Goal: Navigation & Orientation: Find specific page/section

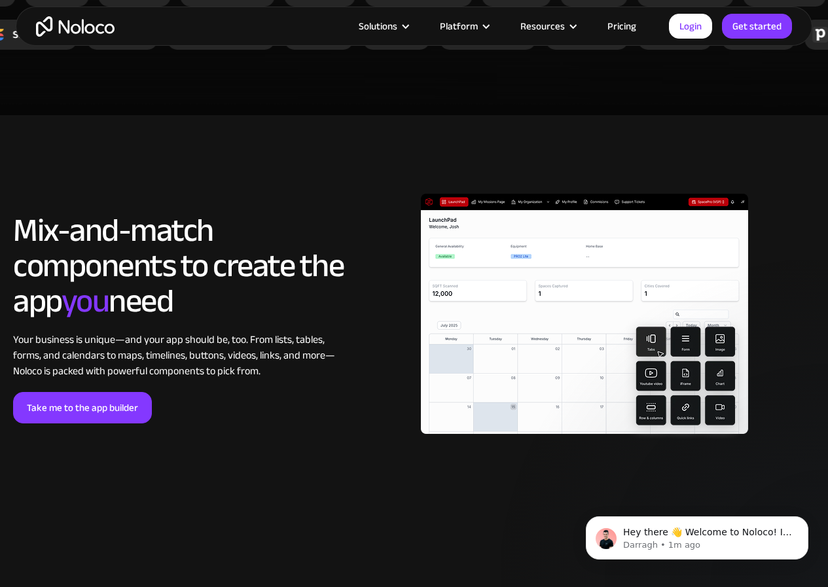
scroll to position [2553, 0]
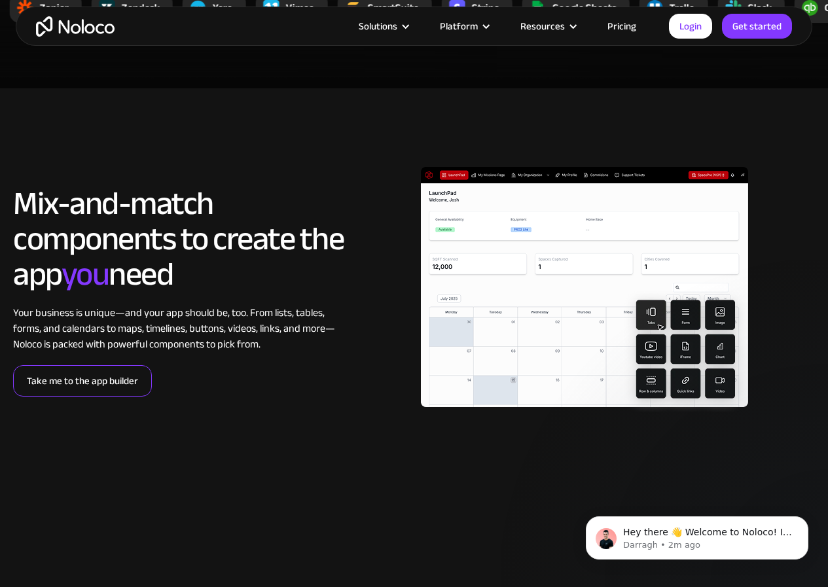
click at [124, 397] on link "Take me to the app builder" at bounding box center [82, 380] width 139 height 31
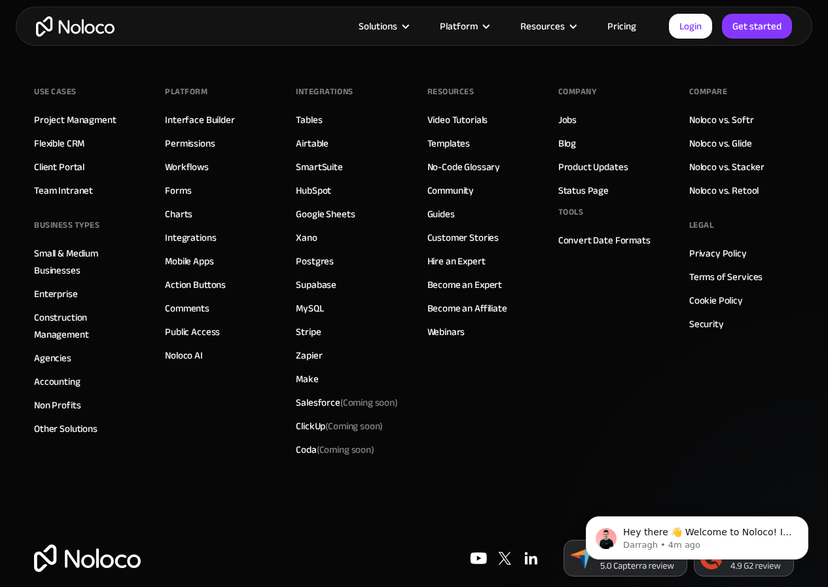
scroll to position [4570, 0]
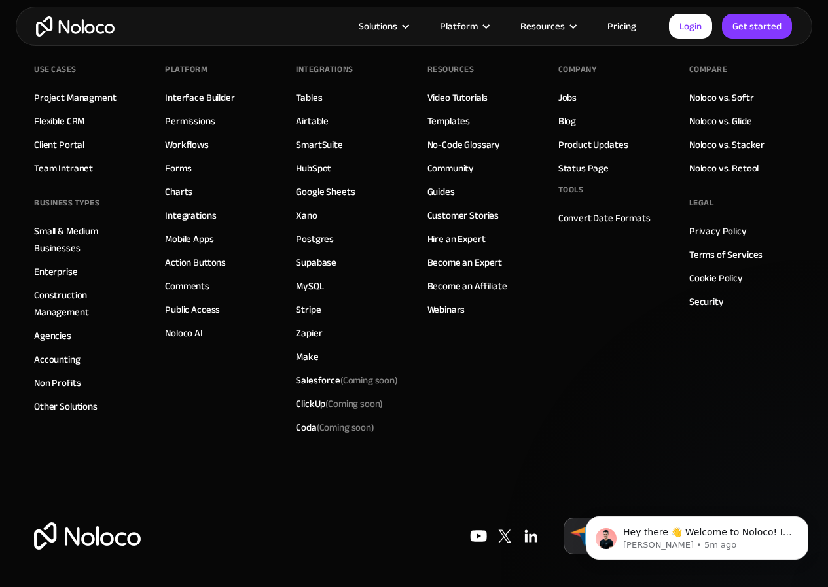
click at [59, 336] on link "Agencies" at bounding box center [52, 335] width 37 height 17
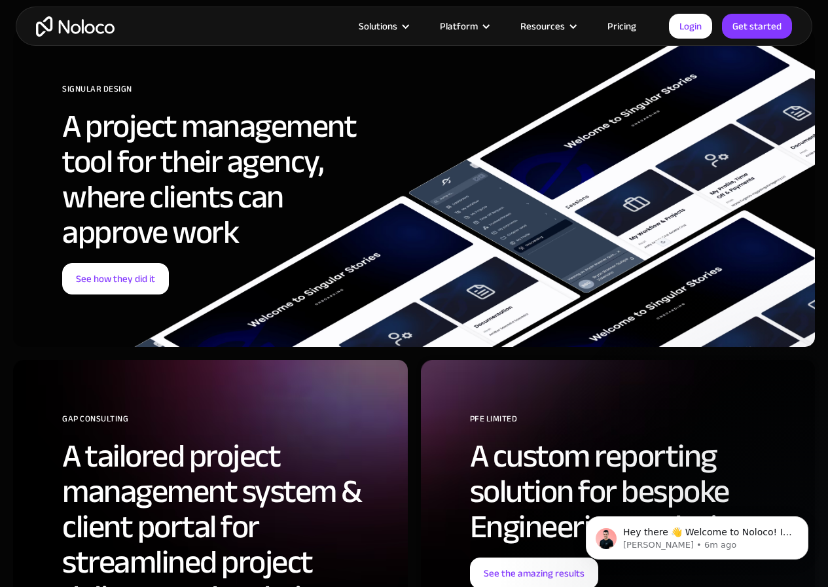
scroll to position [4516, 0]
